Goal: Task Accomplishment & Management: Manage account settings

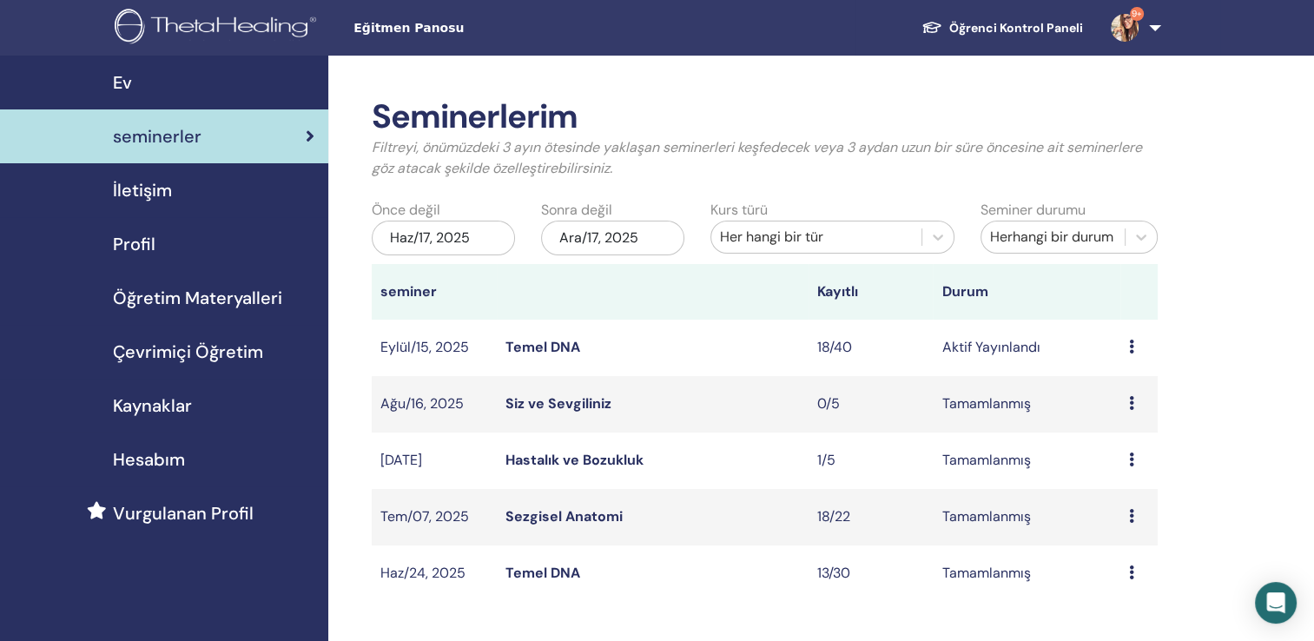
click at [1129, 350] on icon at bounding box center [1131, 347] width 5 height 14
click at [1129, 422] on link "katılımcılar" at bounding box center [1118, 416] width 70 height 18
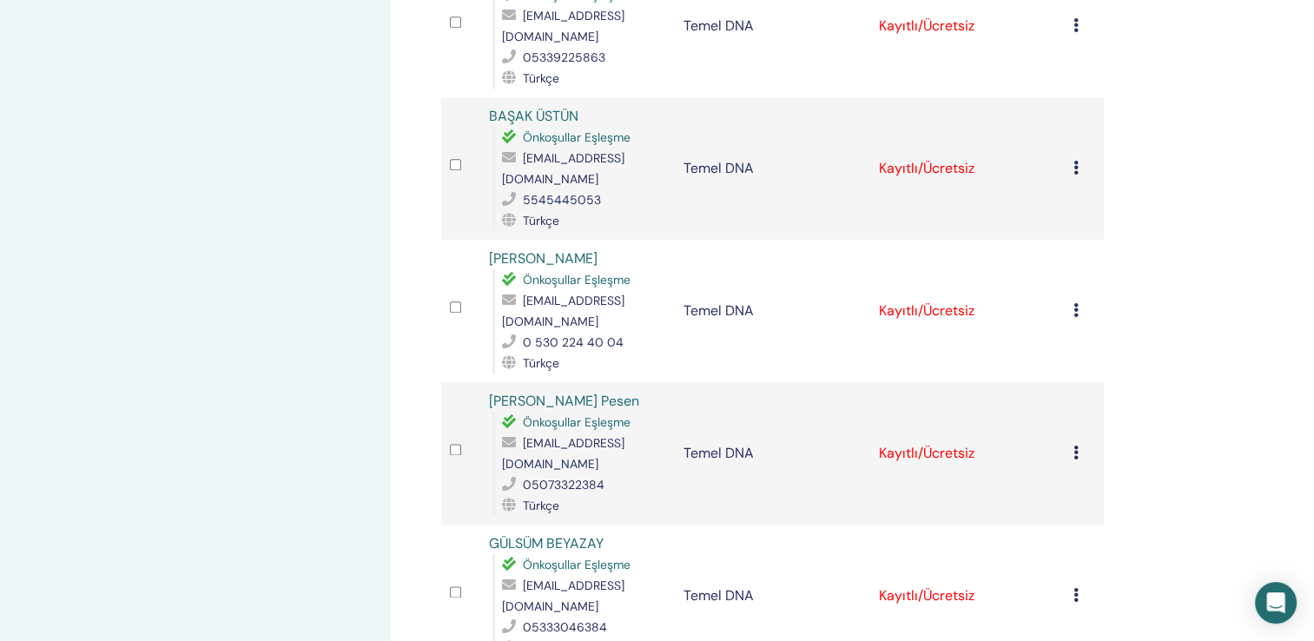
scroll to position [2084, 0]
